Goal: Go to known website: Access a specific website the user already knows

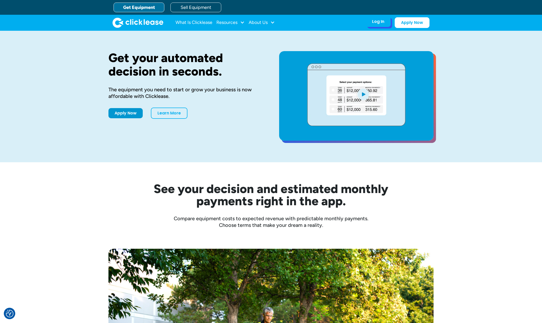
click at [378, 20] on div "Log In" at bounding box center [378, 21] width 12 height 5
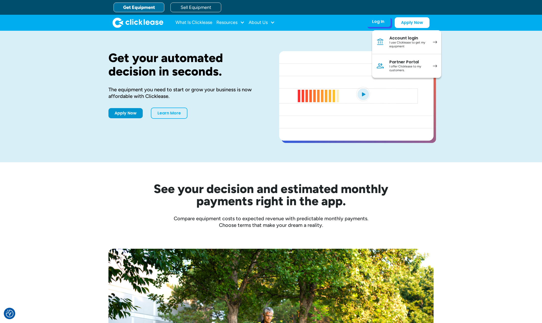
click at [398, 61] on div "Partner Portal" at bounding box center [408, 61] width 38 height 5
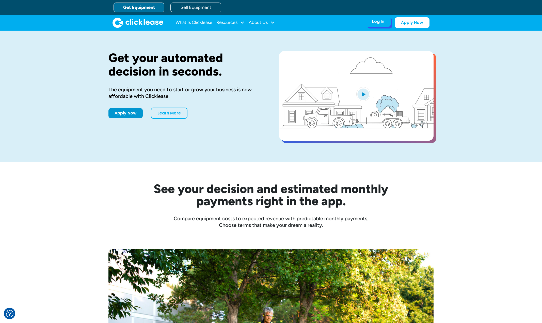
drag, startPoint x: 379, startPoint y: 22, endPoint x: 373, endPoint y: 32, distance: 11.6
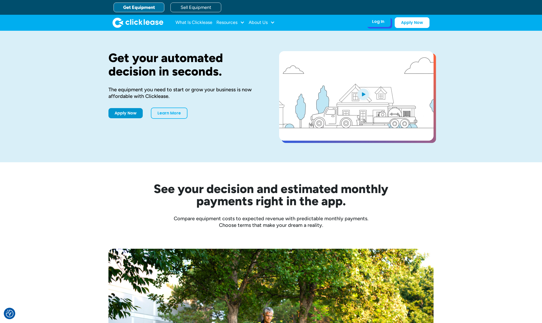
click at [379, 22] on div "Log In" at bounding box center [378, 21] width 12 height 5
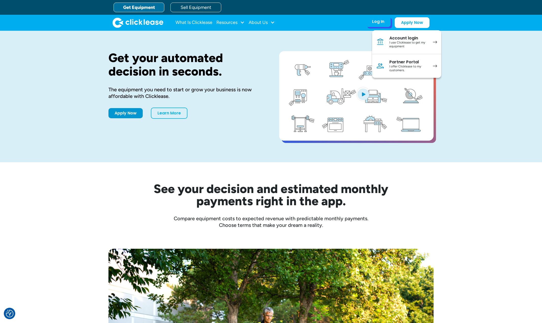
click at [402, 66] on div "I offer Clicklease to my customers." at bounding box center [408, 69] width 38 height 8
